Goal: Navigation & Orientation: Find specific page/section

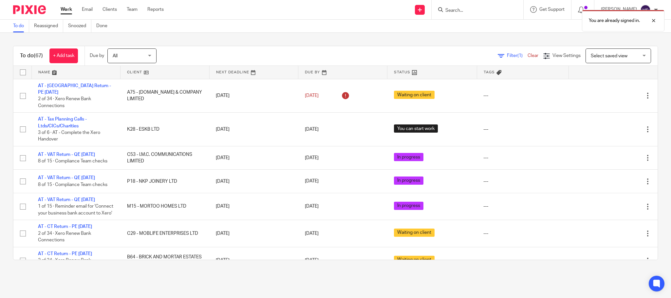
click at [130, 9] on link "Team" at bounding box center [132, 9] width 11 height 7
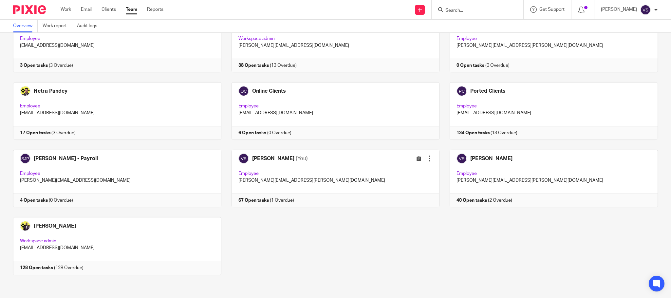
scroll to position [397, 0]
click at [326, 171] on link at bounding box center [330, 179] width 218 height 58
